Goal: Transaction & Acquisition: Book appointment/travel/reservation

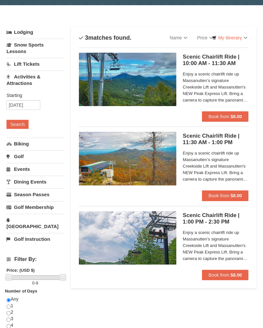
scroll to position [22, 0]
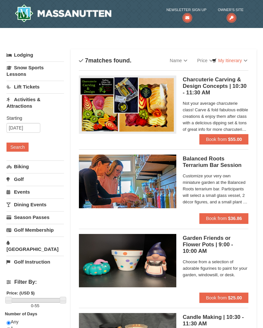
click at [42, 241] on link "[GEOGRAPHIC_DATA]" at bounding box center [36, 245] width 58 height 19
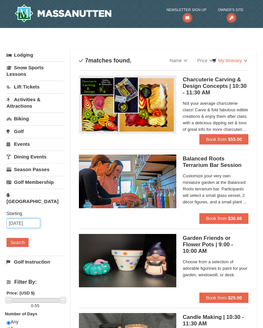
click at [31, 220] on input "09/10/2025" at bounding box center [24, 223] width 34 height 10
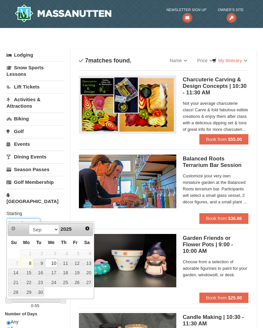
scroll to position [1, 0]
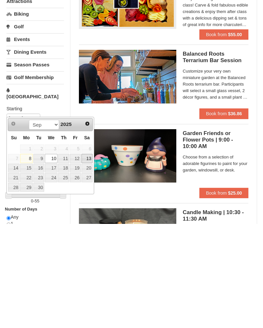
click at [89, 258] on link "13" at bounding box center [87, 262] width 11 height 9
type input "[DATE]"
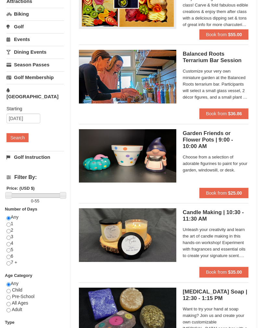
click at [22, 134] on button "Search" at bounding box center [18, 137] width 22 height 9
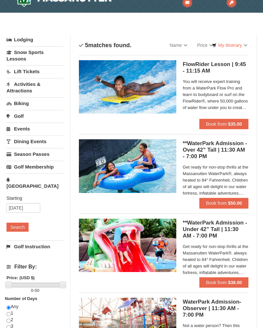
scroll to position [12, 0]
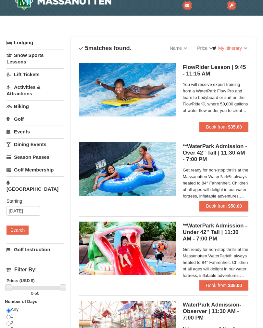
click at [36, 93] on link "Activities & Attractions" at bounding box center [36, 90] width 58 height 19
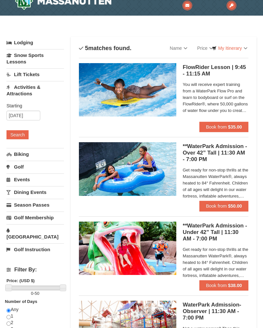
click at [28, 95] on link "Activities & Attractions" at bounding box center [36, 90] width 58 height 19
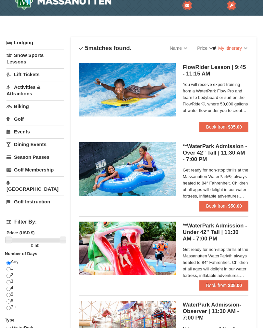
click at [28, 94] on link "Activities & Attractions" at bounding box center [36, 90] width 58 height 19
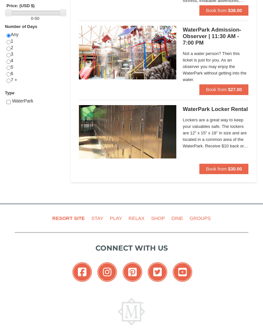
scroll to position [286, 0]
